Goal: Use online tool/utility: Utilize a website feature to perform a specific function

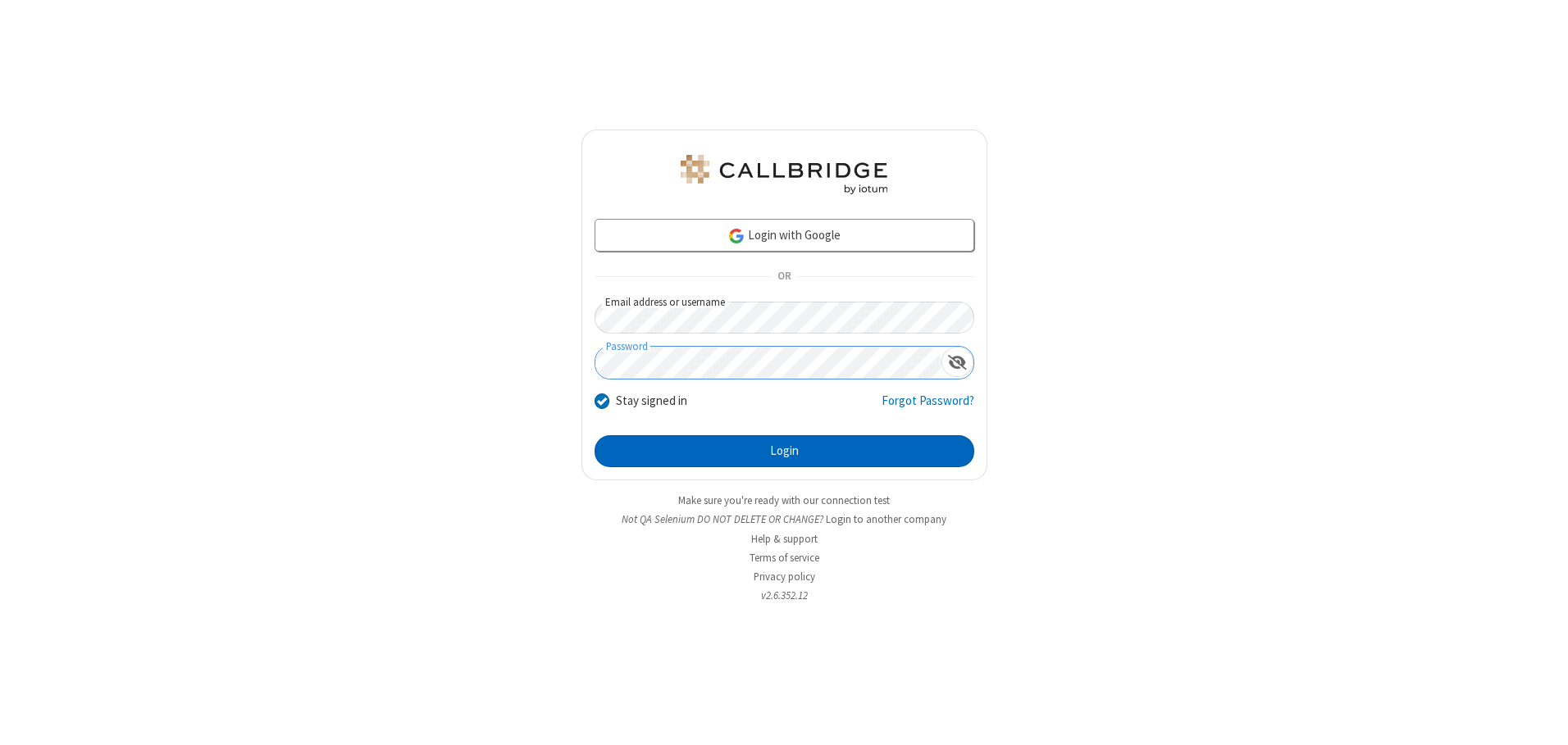
click at [784, 450] on button "Login" at bounding box center [785, 451] width 380 height 33
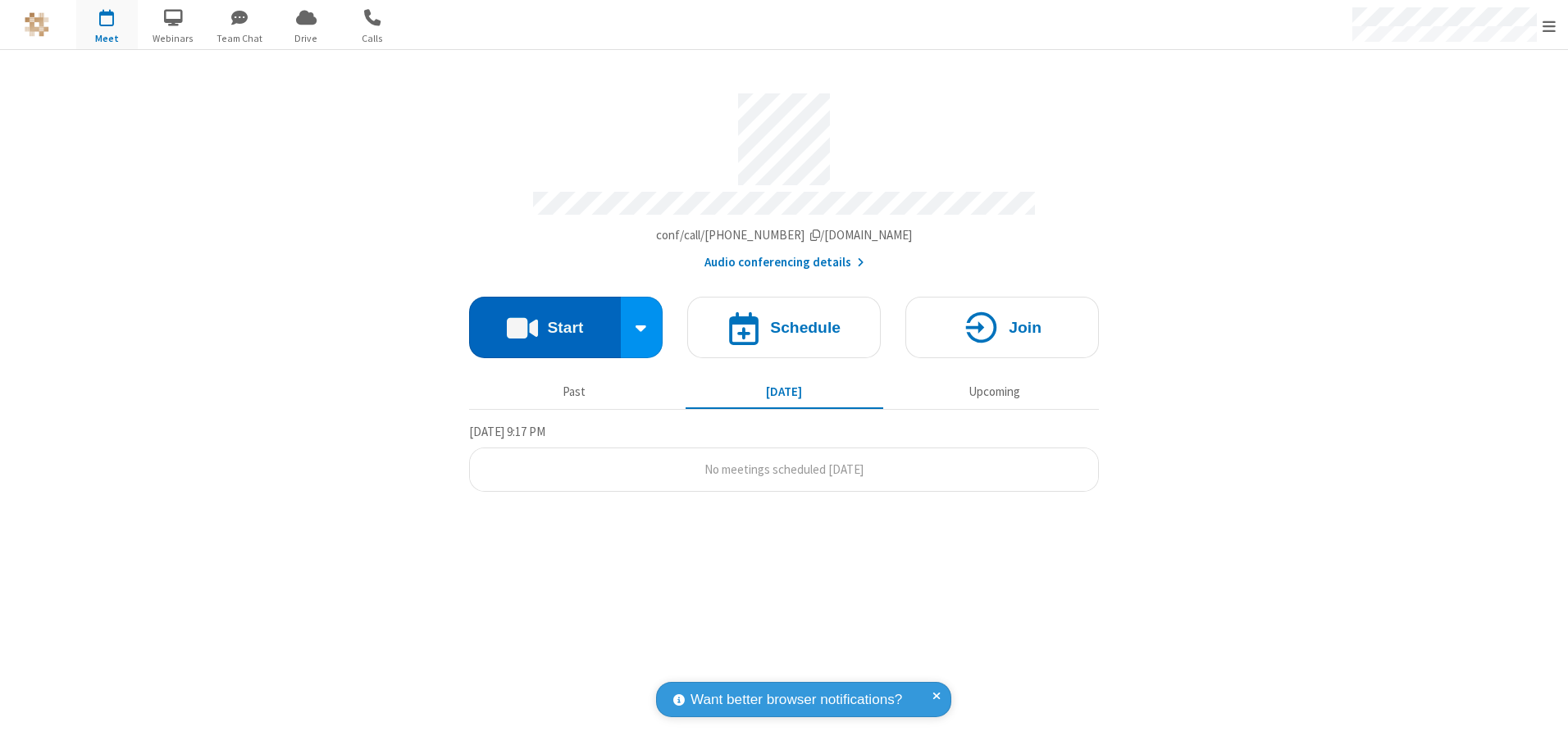
click at [545, 322] on button "Start" at bounding box center [545, 326] width 152 height 61
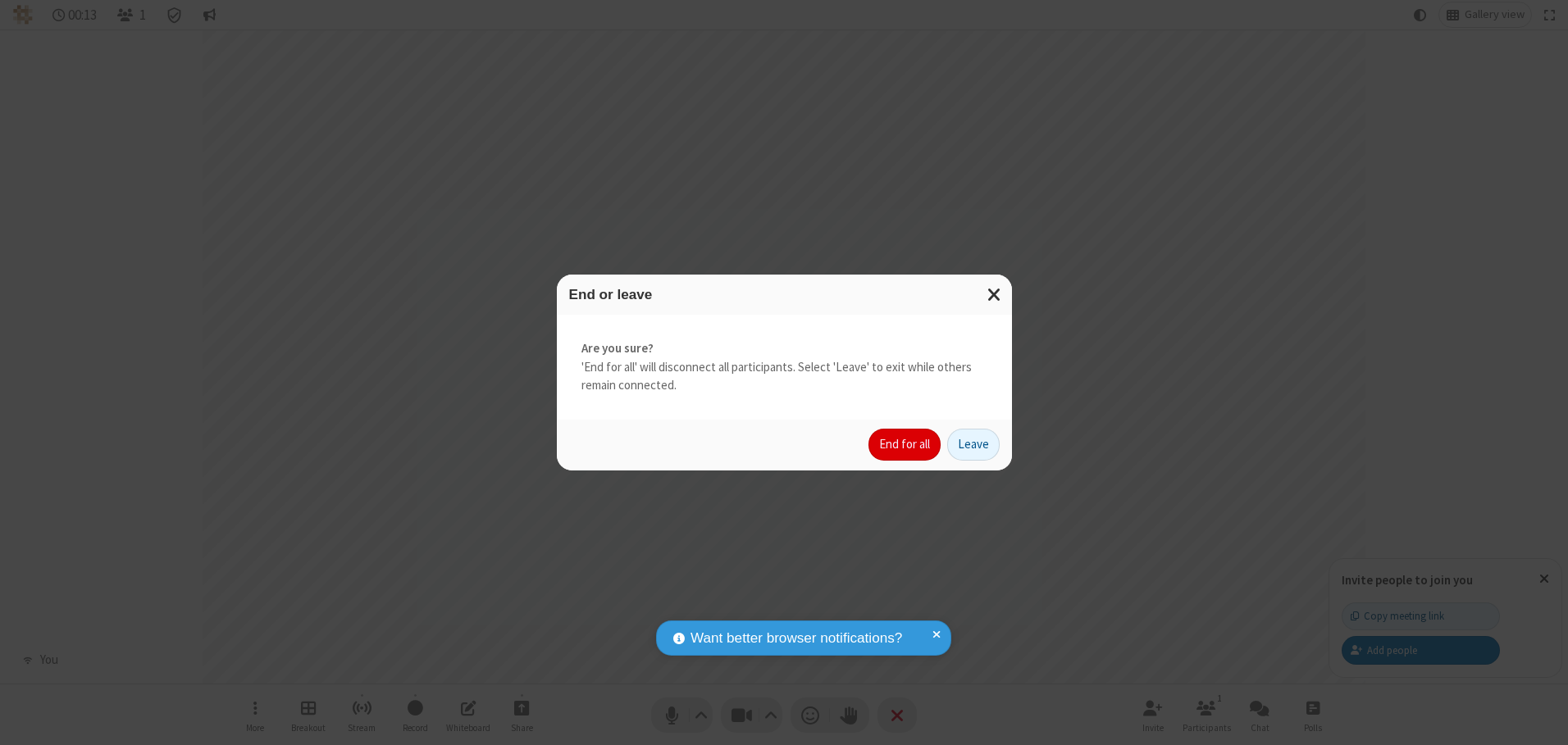
click at [905, 445] on button "End for all" at bounding box center [904, 446] width 72 height 33
